Goal: Transaction & Acquisition: Purchase product/service

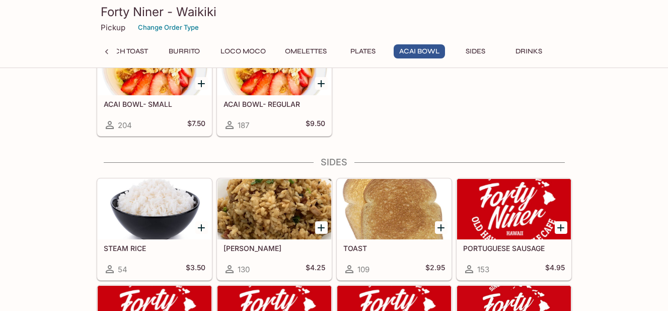
scroll to position [1341, 0]
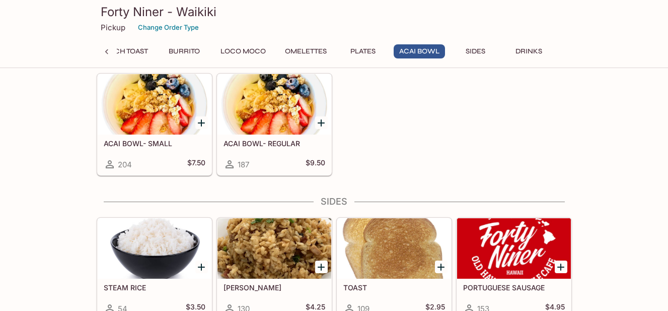
click at [141, 100] on div at bounding box center [155, 104] width 114 height 60
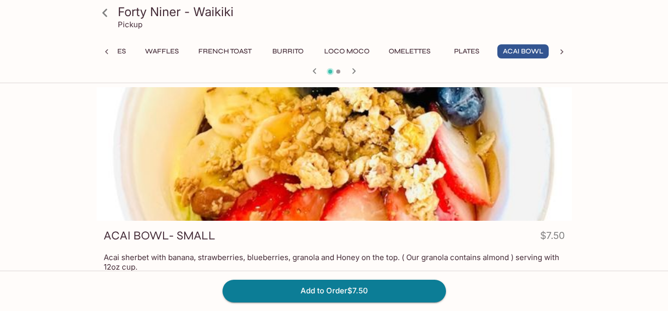
click at [339, 51] on button "Loco Moco" at bounding box center [347, 51] width 56 height 14
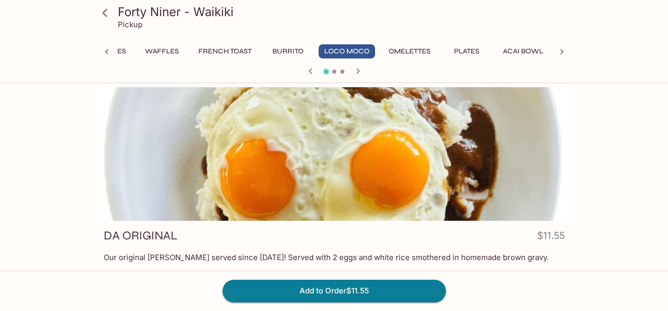
click at [334, 71] on span at bounding box center [334, 71] width 4 height 4
click at [358, 71] on icon "button" at bounding box center [358, 71] width 4 height 6
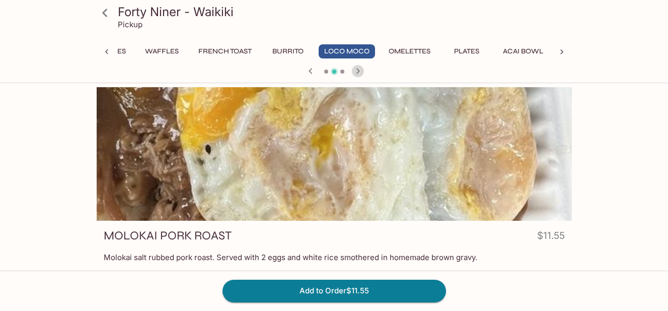
click at [360, 71] on icon "button" at bounding box center [358, 71] width 12 height 12
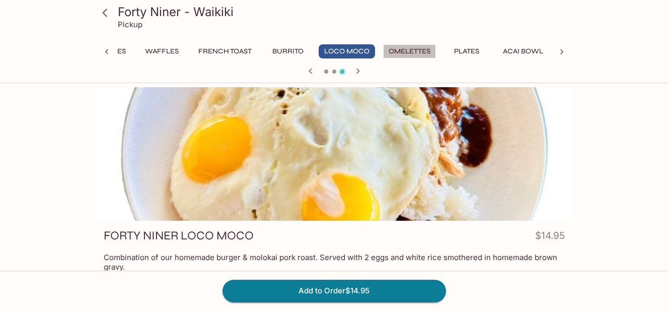
click at [412, 49] on button "Omelettes" at bounding box center [409, 51] width 53 height 14
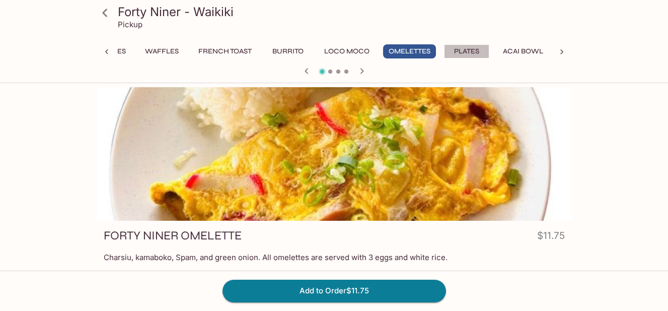
click at [465, 50] on button "Plates" at bounding box center [466, 51] width 45 height 14
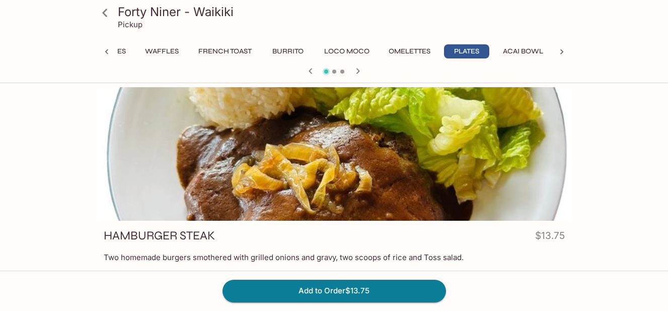
drag, startPoint x: 334, startPoint y: 69, endPoint x: 337, endPoint y: 76, distance: 7.7
click at [334, 69] on div at bounding box center [334, 71] width 483 height 15
click at [356, 68] on icon "button" at bounding box center [358, 71] width 4 height 6
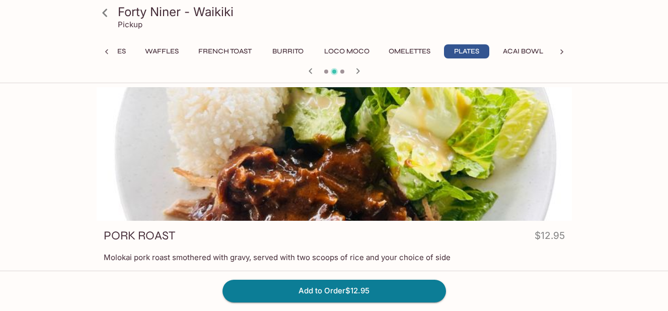
drag, startPoint x: 357, startPoint y: 70, endPoint x: 370, endPoint y: 80, distance: 16.2
click at [358, 71] on icon "button" at bounding box center [358, 71] width 12 height 12
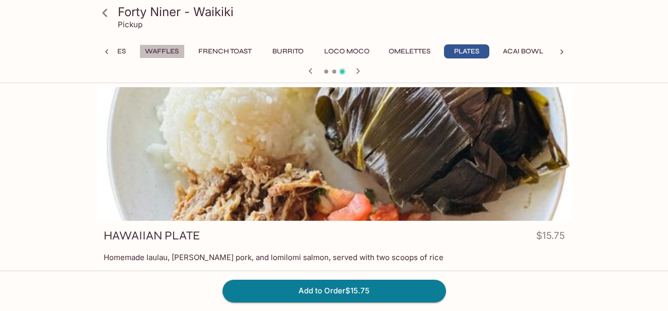
click at [147, 51] on button "Waffles" at bounding box center [161, 51] width 45 height 14
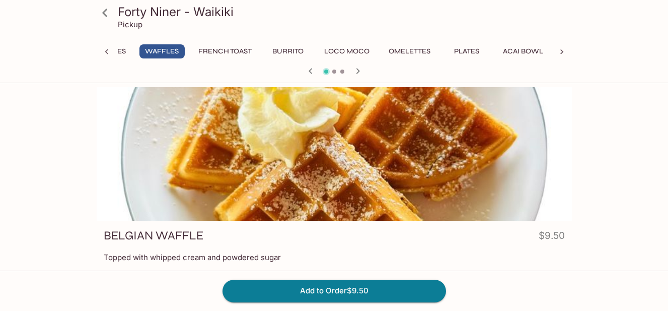
click at [120, 55] on button "Pancakes" at bounding box center [107, 51] width 49 height 14
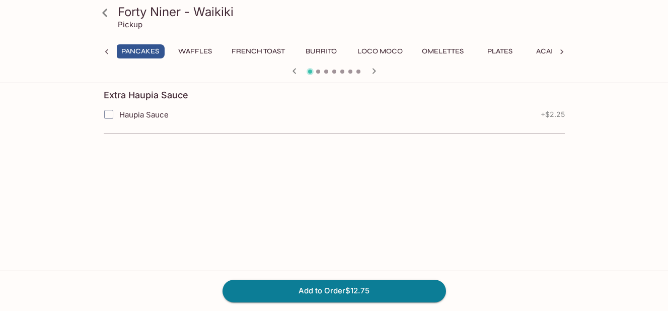
scroll to position [222, 0]
click at [375, 68] on icon "button" at bounding box center [374, 71] width 12 height 12
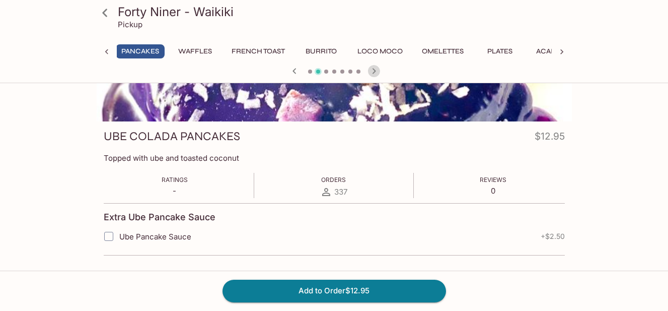
click at [375, 68] on icon "button" at bounding box center [374, 71] width 12 height 12
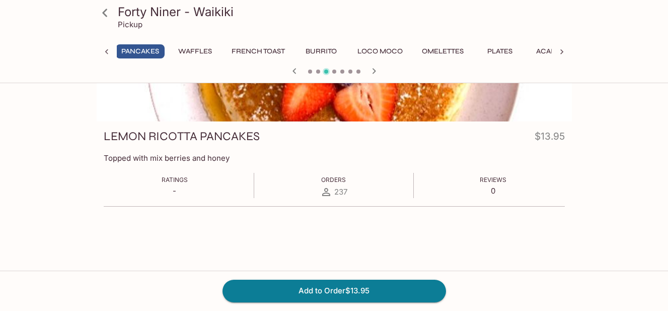
scroll to position [0, 0]
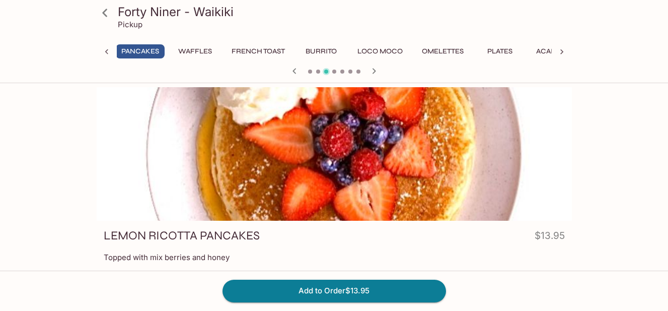
click at [375, 73] on icon "button" at bounding box center [374, 71] width 12 height 12
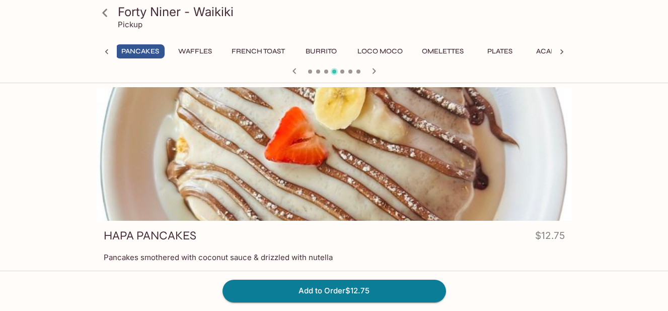
click at [375, 73] on icon "button" at bounding box center [374, 71] width 12 height 12
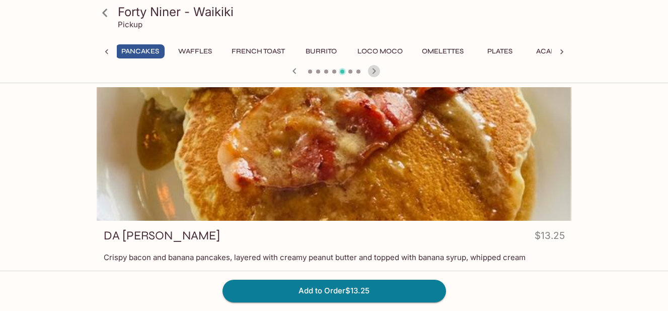
click at [375, 73] on icon "button" at bounding box center [374, 71] width 12 height 12
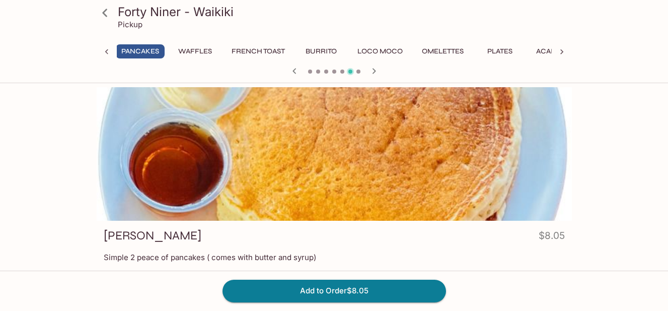
click at [375, 73] on icon "button" at bounding box center [374, 71] width 12 height 12
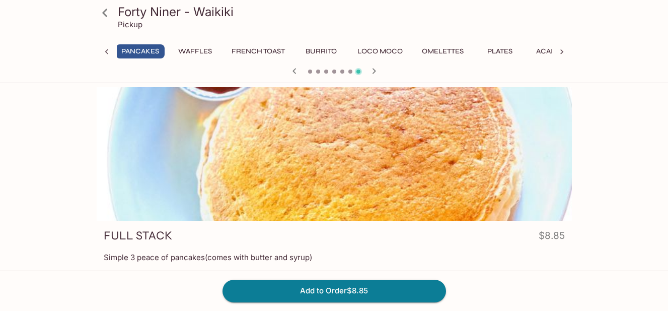
scroll to position [101, 0]
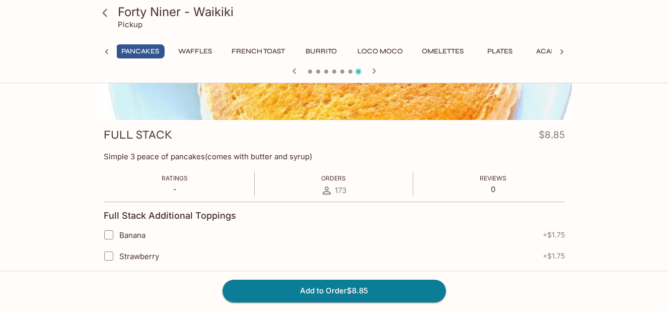
click at [257, 50] on button "French Toast" at bounding box center [258, 51] width 64 height 14
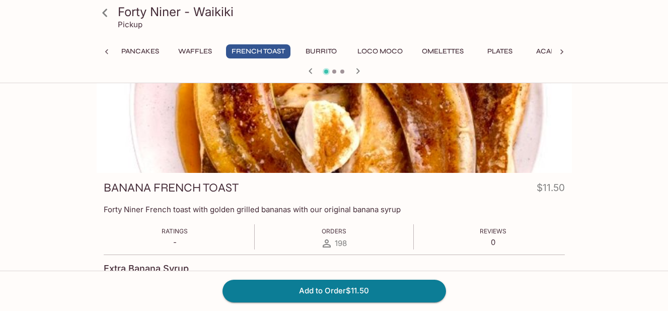
scroll to position [0, 0]
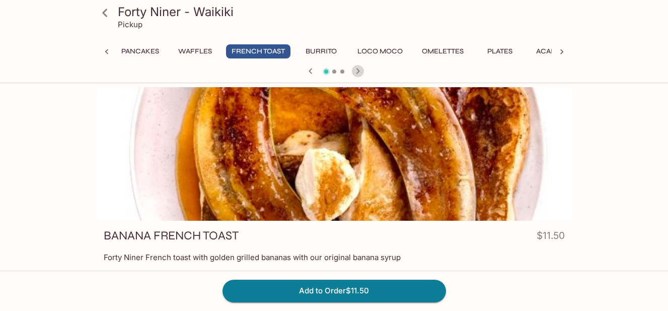
click at [359, 67] on icon "button" at bounding box center [358, 71] width 12 height 12
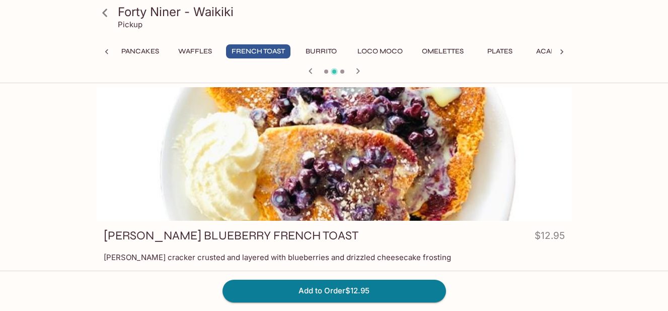
click at [359, 67] on icon "button" at bounding box center [358, 71] width 12 height 12
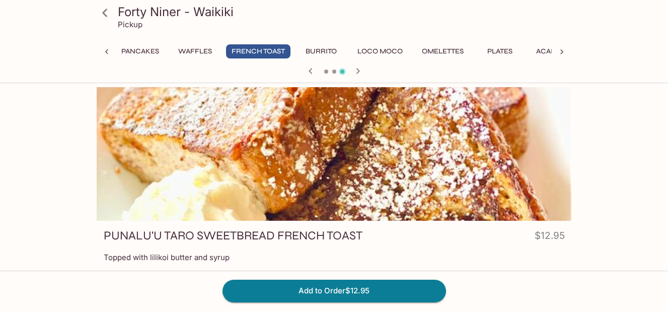
click at [317, 46] on button "Burrito" at bounding box center [321, 51] width 45 height 14
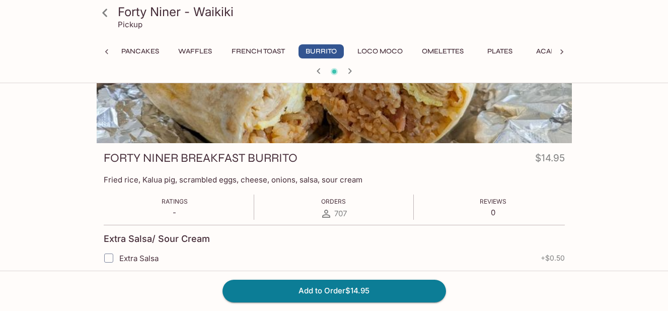
scroll to position [20, 0]
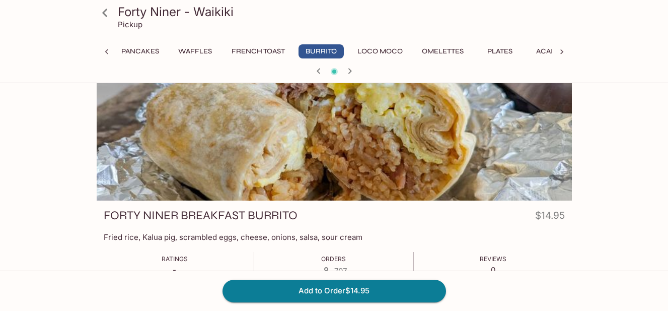
click at [349, 70] on icon "button" at bounding box center [350, 71] width 12 height 12
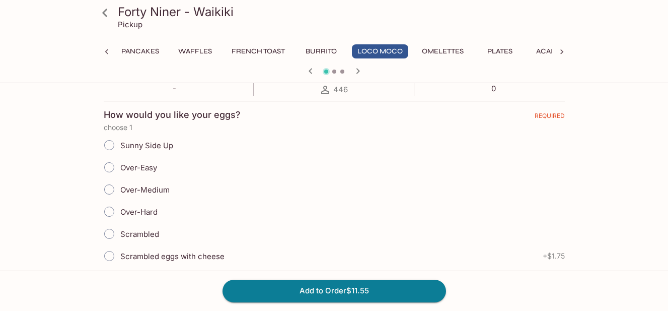
scroll to position [222, 0]
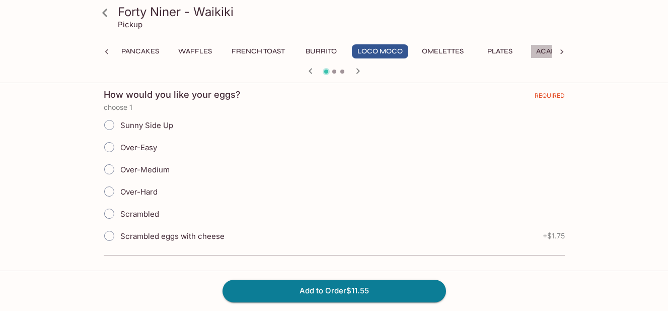
click at [544, 49] on button "Acai Bowl" at bounding box center [556, 51] width 51 height 14
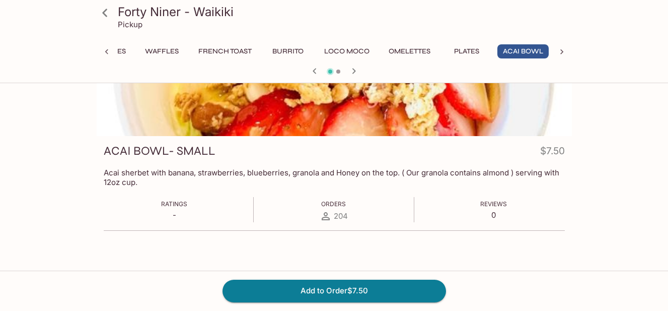
scroll to position [87, 0]
